Goal: Communication & Community: Answer question/provide support

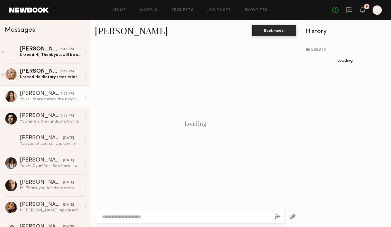
scroll to position [588, 0]
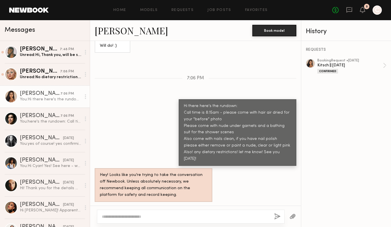
click at [39, 55] on div "Unread: Hi, Thank you, will be sure to come as noted. Dietary restrictions: No …" at bounding box center [50, 54] width 61 height 5
click at [48, 52] on div "[PERSON_NAME]" at bounding box center [40, 49] width 40 height 6
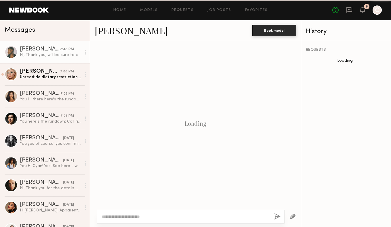
scroll to position [587, 0]
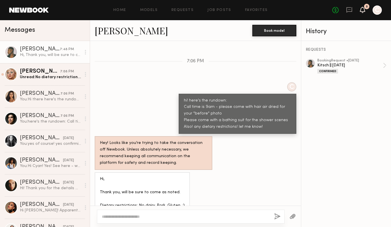
click at [361, 10] on icon at bounding box center [362, 9] width 5 height 4
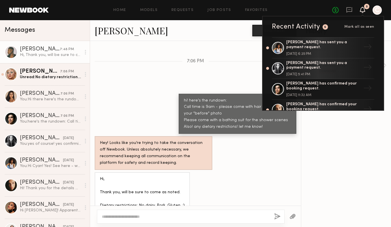
click at [207, 48] on div "Keep direct messages professional and related only to paid job opportunities. M…" at bounding box center [195, 123] width 211 height 164
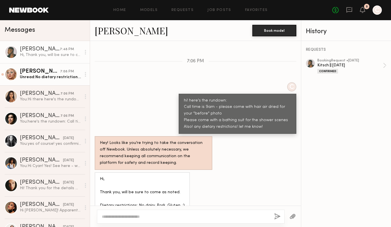
click at [58, 69] on div "[PERSON_NAME]" at bounding box center [40, 71] width 40 height 6
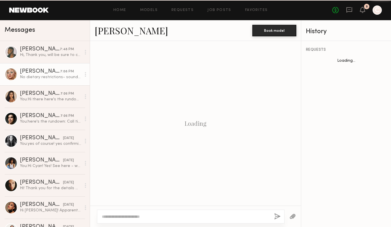
scroll to position [632, 0]
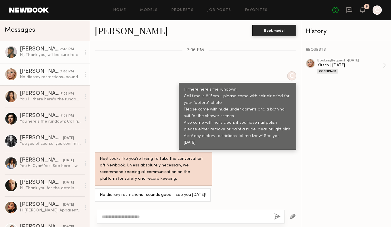
click at [56, 50] on div "[PERSON_NAME]" at bounding box center [40, 49] width 40 height 6
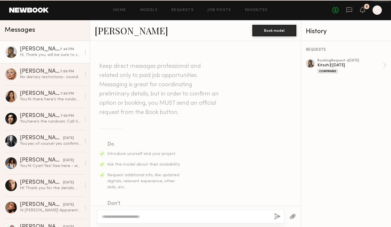
scroll to position [587, 0]
